Goal: Task Accomplishment & Management: Use online tool/utility

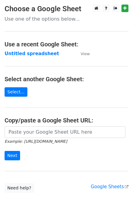
click at [3, 131] on div "Example: [URL][DOMAIN_NAME] Next" at bounding box center [66, 147] width 133 height 40
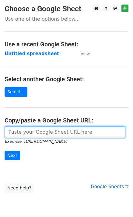
click at [28, 133] on input "url" at bounding box center [65, 133] width 121 height 12
paste input "https://docs.google.com/spreadsheets/d/1yJrqbdGqltIMuwQgJk6s0e5wm2vD3UfLZhKGb4Z…"
type input "https://docs.google.com/spreadsheets/d/1yJrqbdGqltIMuwQgJk6s0e5wm2vD3UfLZhKGb4Z…"
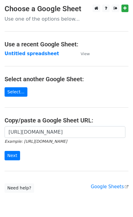
scroll to position [0, 0]
drag, startPoint x: 19, startPoint y: 151, endPoint x: 17, endPoint y: 153, distance: 3.2
click at [18, 152] on form "https://docs.google.com/spreadsheets/d/1yJrqbdGqltIMuwQgJk6s0e5wm2vD3UfLZhKGb4Z…" at bounding box center [67, 144] width 124 height 34
click at [13, 158] on input "Next" at bounding box center [12, 155] width 15 height 9
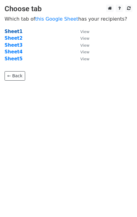
click at [15, 32] on strong "Sheet1" at bounding box center [14, 31] width 18 height 5
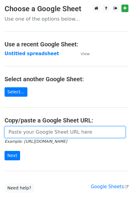
click at [23, 136] on input "url" at bounding box center [65, 133] width 121 height 12
paste input "https://docs.google.com/spreadsheets/d/1yJrqbdGqltIMuwQgJk6s0e5wm2vD3UfLZhKGb4Z…"
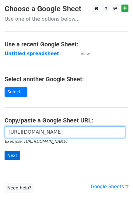
scroll to position [0, 138]
type input "https://docs.google.com/spreadsheets/d/1yJrqbdGqltIMuwQgJk6s0e5wm2vD3UfLZhKGb4Z…"
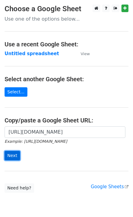
click at [15, 151] on input "Next" at bounding box center [12, 155] width 15 height 9
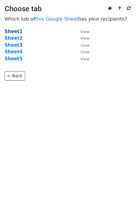
click at [15, 30] on strong "Sheet1" at bounding box center [14, 31] width 18 height 5
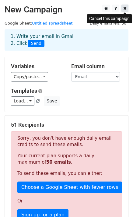
click at [125, 9] on icon at bounding box center [124, 8] width 3 height 4
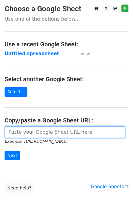
drag, startPoint x: 31, startPoint y: 136, endPoint x: 25, endPoint y: 148, distance: 13.8
click at [31, 136] on input "url" at bounding box center [65, 133] width 121 height 12
paste input "https://docs.google.com/spreadsheets/d/1yJrqbdGqltIMuwQgJk6s0e5wm2vD3UfLZhKGb4Z…"
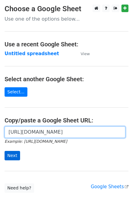
type input "https://docs.google.com/spreadsheets/d/1yJrqbdGqltIMuwQgJk6s0e5wm2vD3UfLZhKGb4Z…"
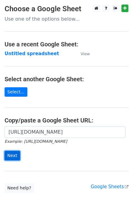
scroll to position [0, 0]
click at [14, 156] on input "Next" at bounding box center [12, 155] width 15 height 9
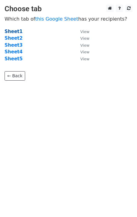
click at [14, 32] on strong "Sheet1" at bounding box center [14, 31] width 18 height 5
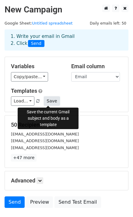
click at [46, 102] on button "Save" at bounding box center [52, 101] width 16 height 9
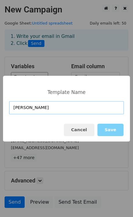
click at [57, 114] on input "[PERSON_NAME]" at bounding box center [66, 107] width 114 height 13
paste input "Please take time to read. I'm waiting."
type input "Please take time to read. I'm waiting."
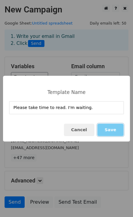
click at [110, 129] on button "Save" at bounding box center [110, 130] width 26 height 12
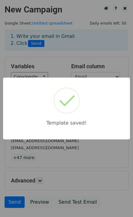
drag, startPoint x: 27, startPoint y: 162, endPoint x: 0, endPoint y: 162, distance: 26.7
click at [27, 162] on div "Template saved!" at bounding box center [66, 108] width 133 height 217
